Goal: Navigation & Orientation: Find specific page/section

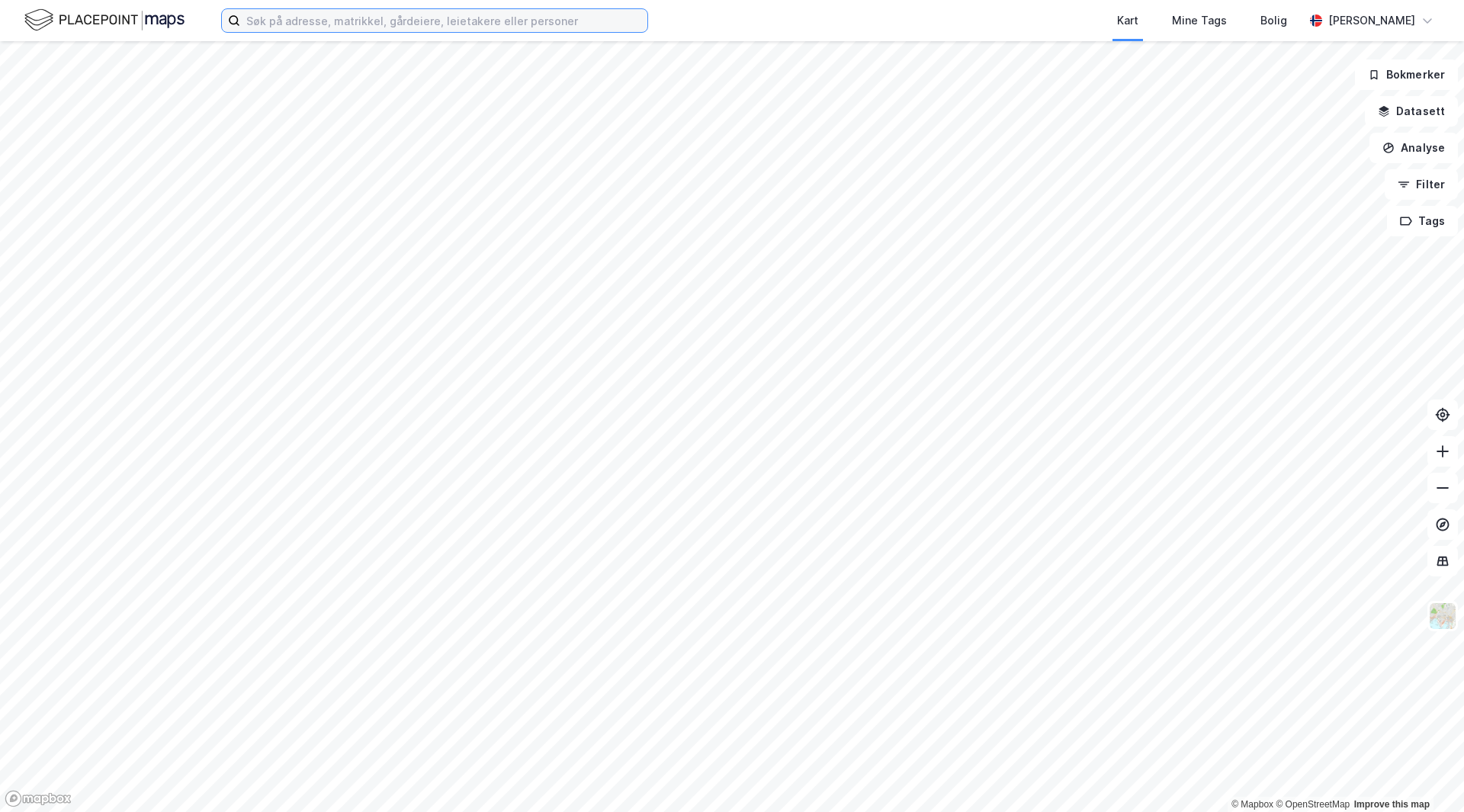
click at [407, 20] on input at bounding box center [443, 21] width 407 height 23
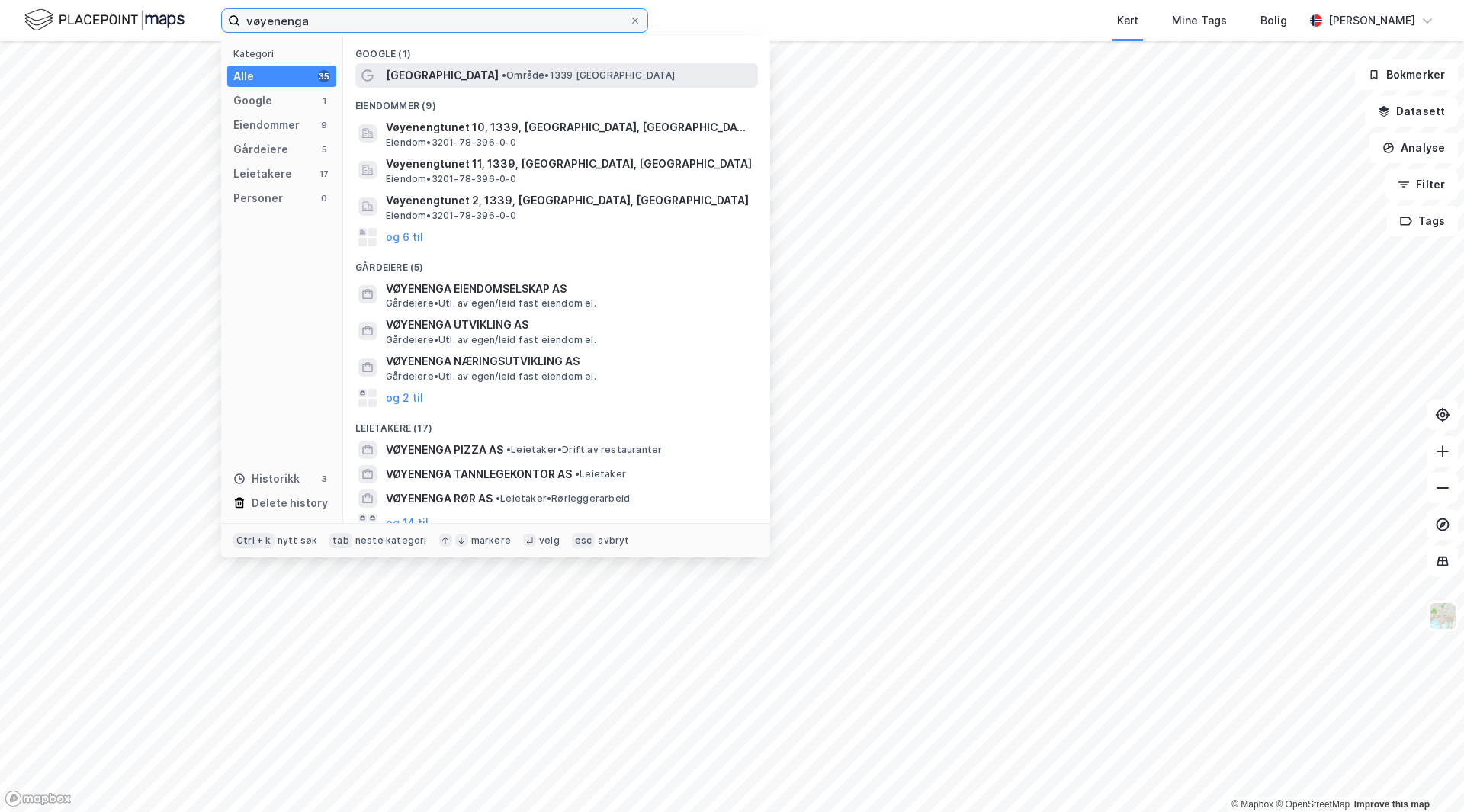
type input "vøyenenga"
